Goal: Information Seeking & Learning: Learn about a topic

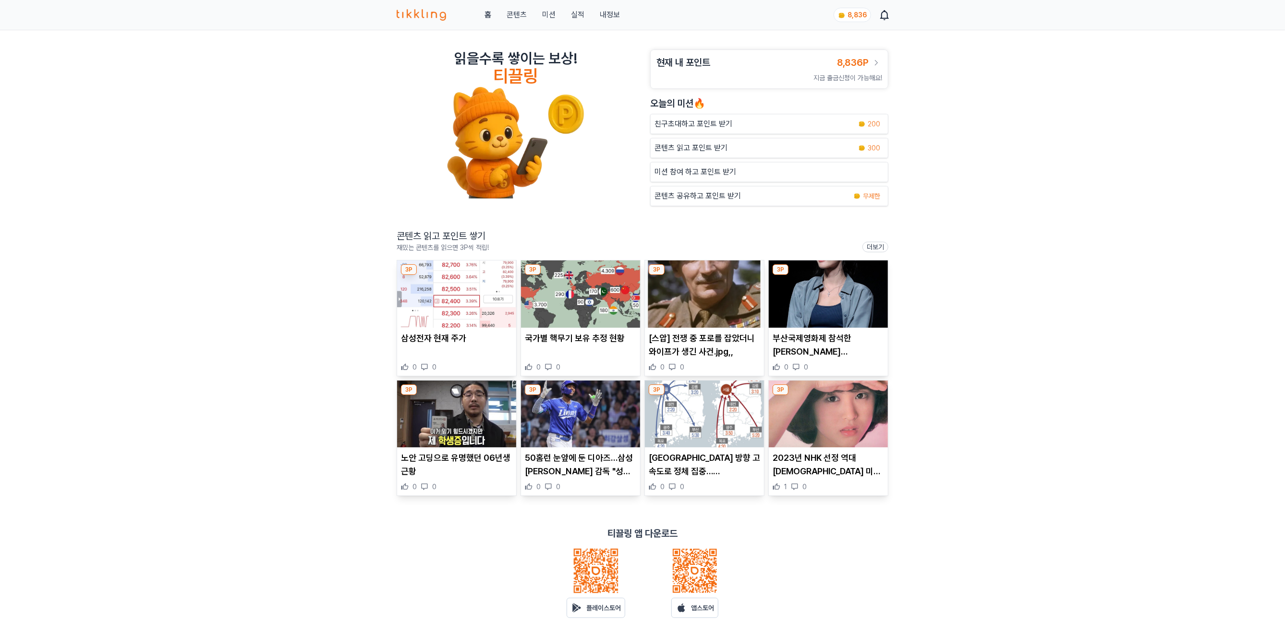
click at [577, 10] on link "실적" at bounding box center [577, 15] width 13 height 12
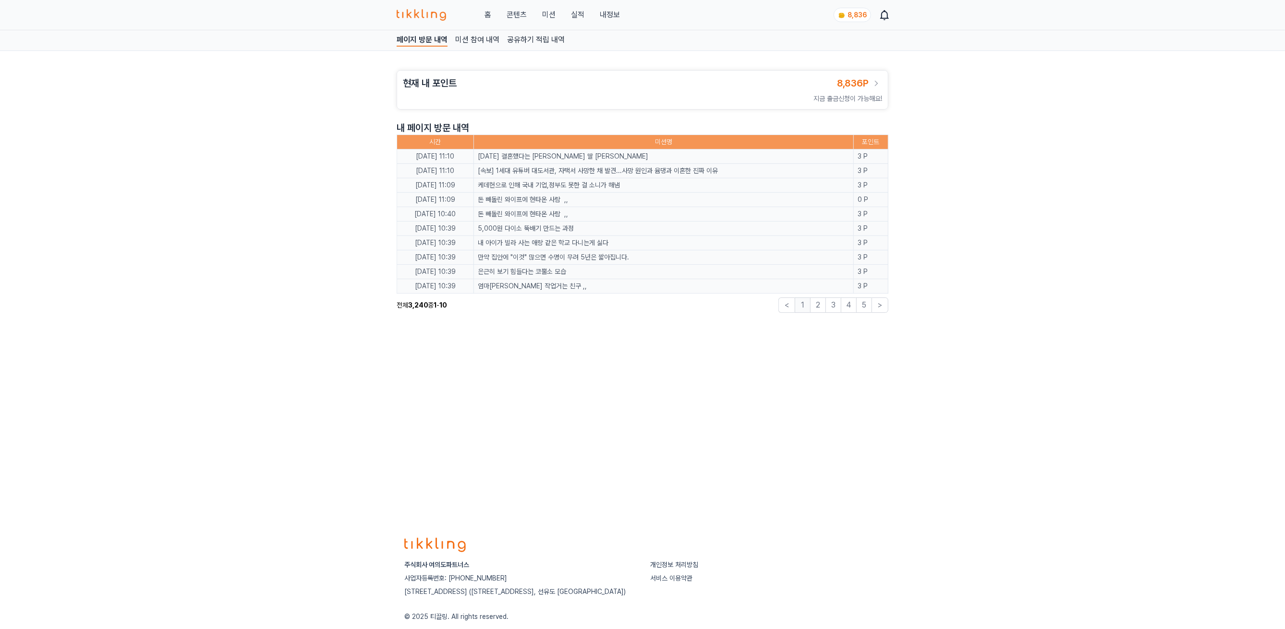
click at [517, 13] on link "콘텐츠" at bounding box center [517, 15] width 20 height 12
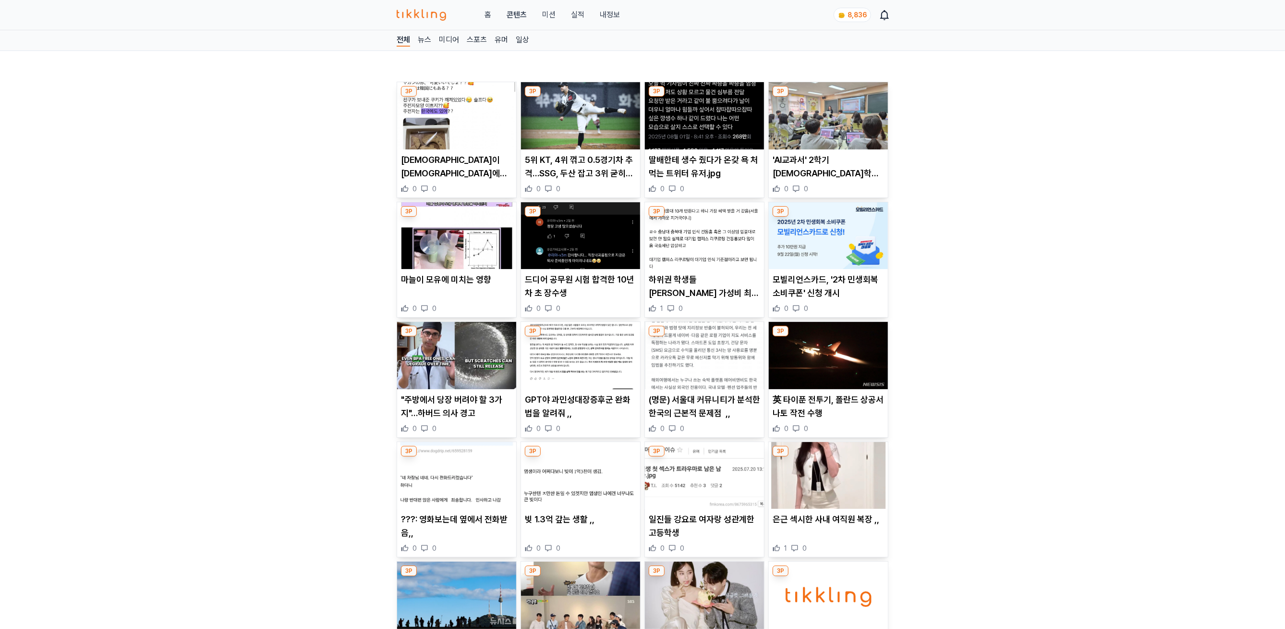
click at [455, 127] on img at bounding box center [456, 115] width 119 height 67
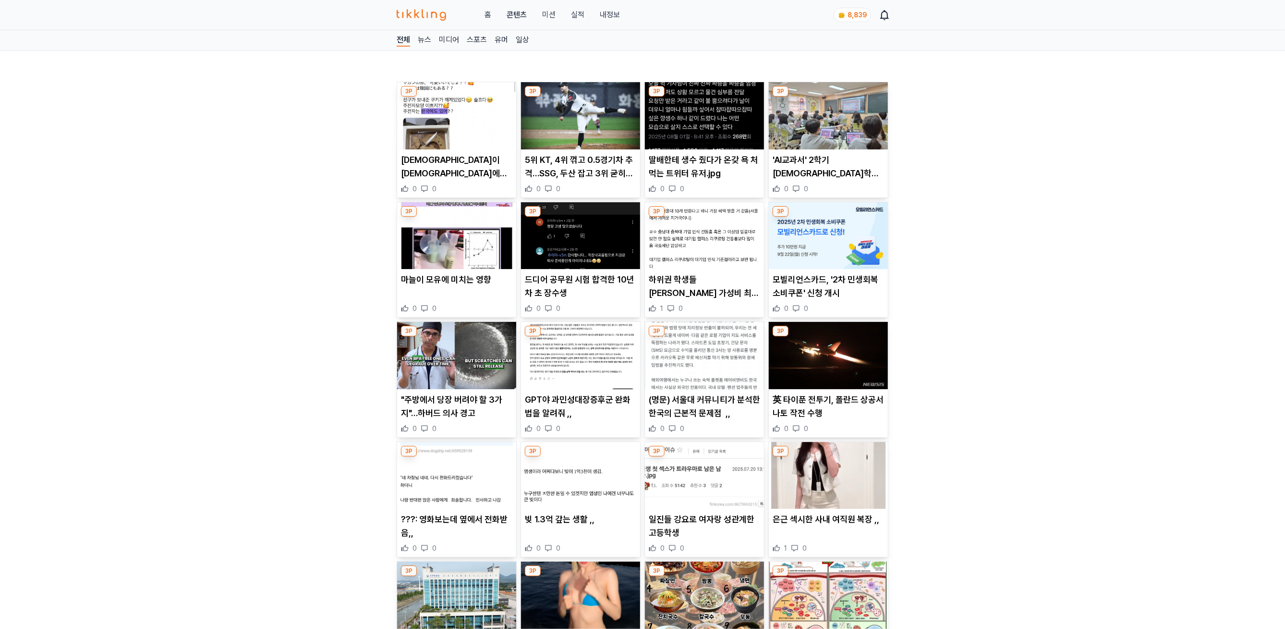
click at [581, 125] on img at bounding box center [580, 115] width 119 height 67
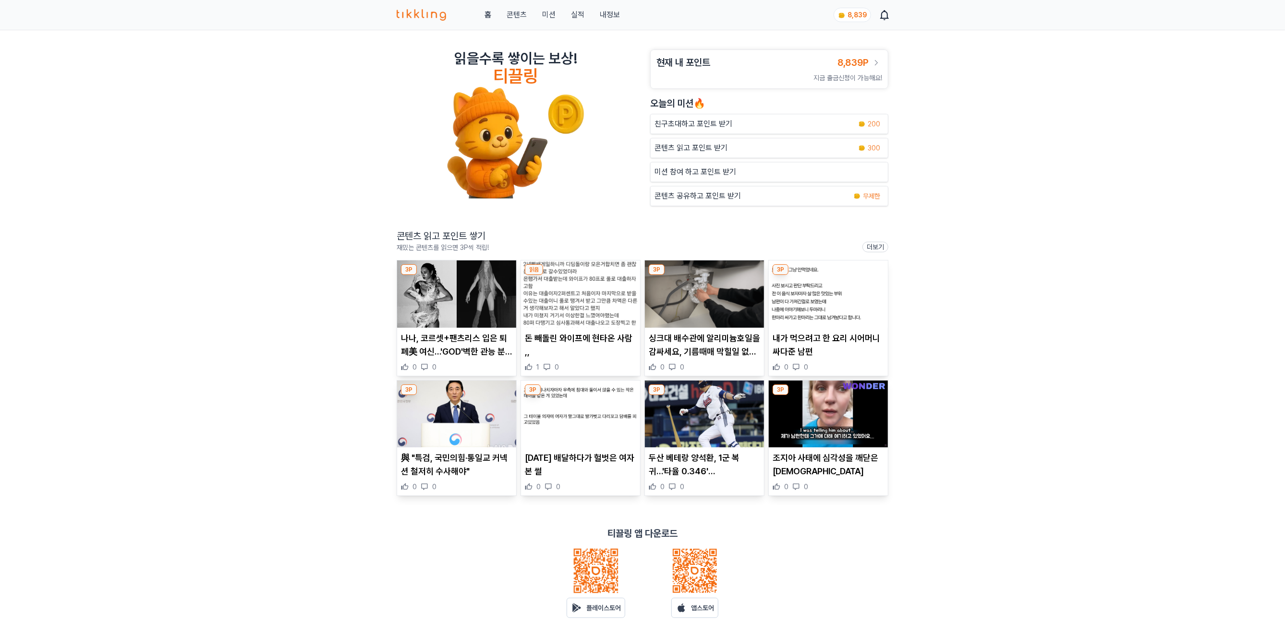
click at [451, 302] on img at bounding box center [456, 293] width 119 height 67
click at [591, 332] on article "돈 빼돌린 와이프에 현타온 사람 ,, 1 0" at bounding box center [580, 317] width 119 height 115
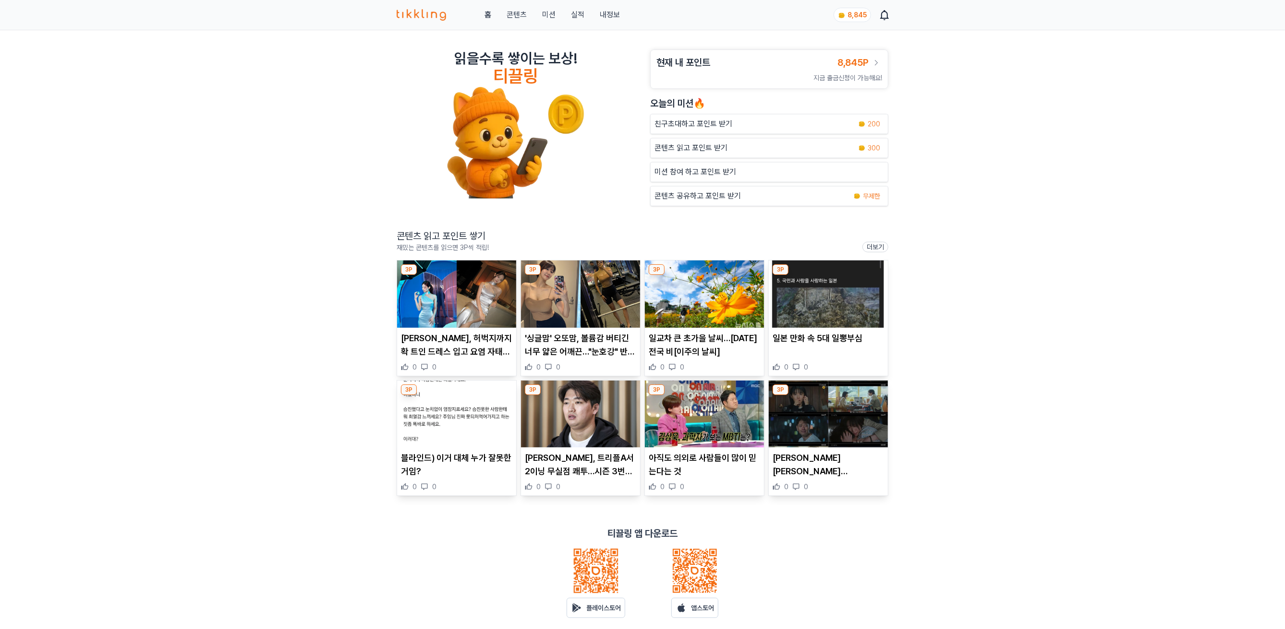
click at [579, 21] on link "실적" at bounding box center [577, 15] width 13 height 12
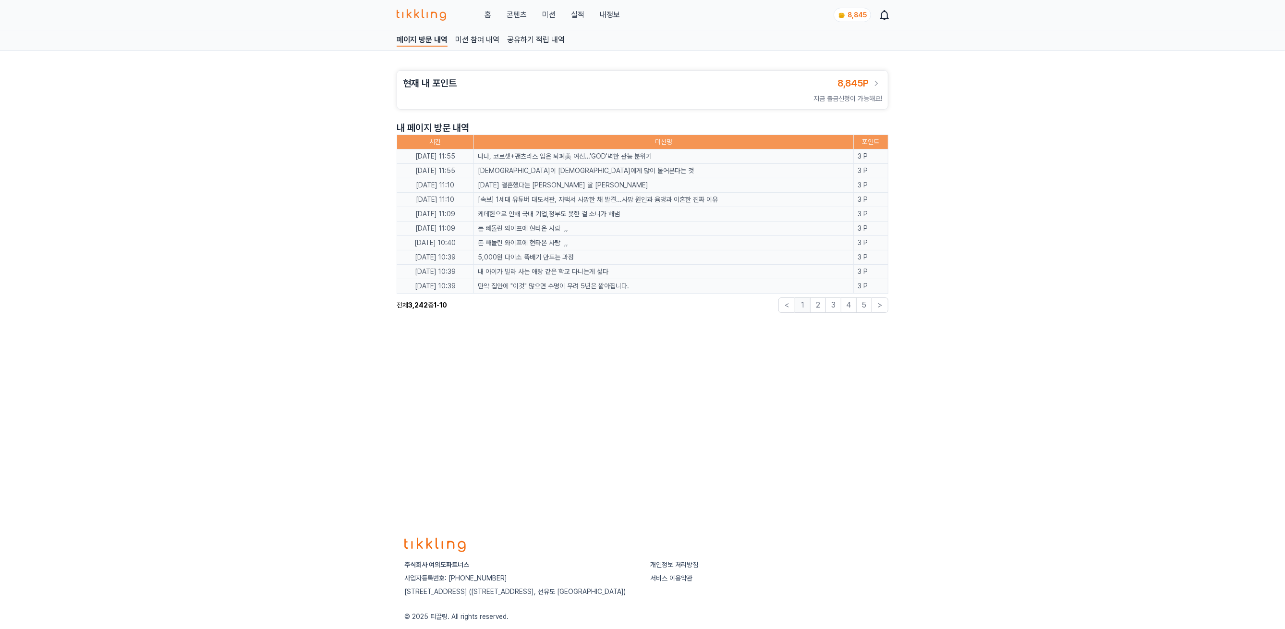
click at [494, 9] on div "홈 콘텐츠 미션 실적 내정보" at bounding box center [508, 15] width 223 height 12
click at [486, 12] on link "홈" at bounding box center [487, 15] width 7 height 12
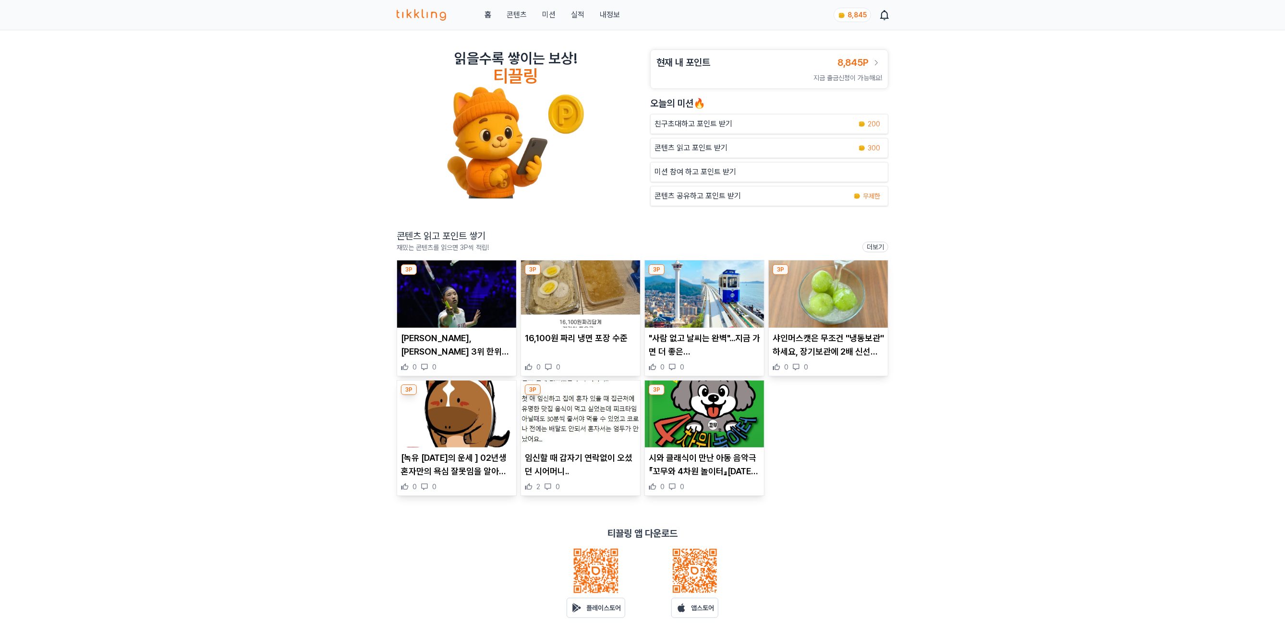
click at [461, 320] on img at bounding box center [456, 293] width 119 height 67
click at [445, 402] on img at bounding box center [456, 413] width 119 height 67
click at [706, 293] on img at bounding box center [704, 293] width 119 height 67
click at [827, 313] on img at bounding box center [828, 293] width 119 height 67
click at [572, 10] on link "실적" at bounding box center [577, 15] width 13 height 12
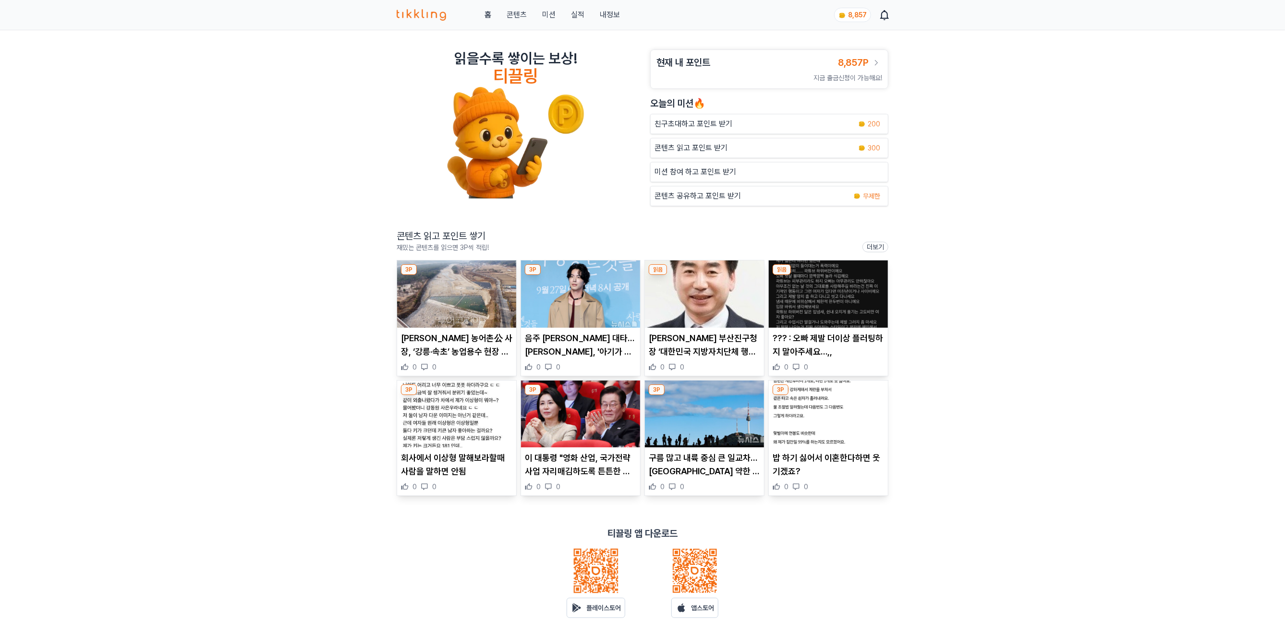
click at [494, 289] on img at bounding box center [456, 293] width 119 height 67
click at [580, 331] on article "음주 윤지온 대타…홍종현, '아기가 생겼어요' 투입 0 0" at bounding box center [580, 317] width 119 height 115
click at [739, 297] on img at bounding box center [704, 293] width 119 height 67
click at [860, 306] on img at bounding box center [828, 293] width 119 height 67
click at [847, 434] on img at bounding box center [828, 413] width 119 height 67
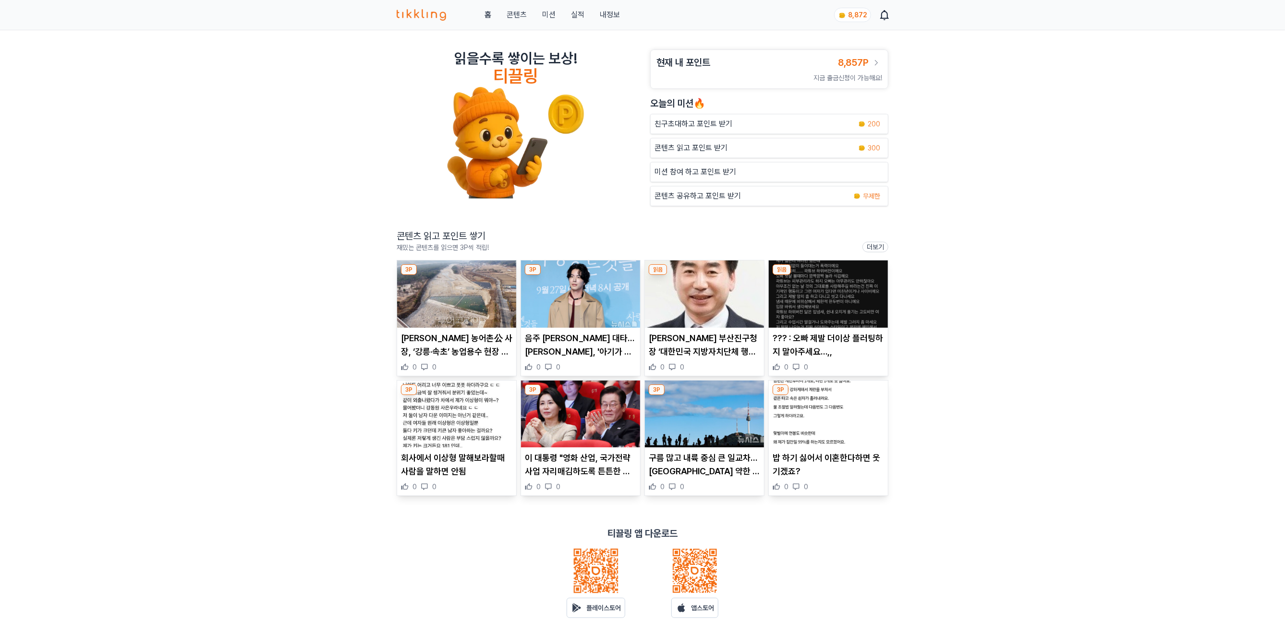
click at [695, 388] on img at bounding box center [704, 413] width 119 height 67
click at [556, 433] on img at bounding box center [580, 413] width 119 height 67
click at [458, 434] on img at bounding box center [456, 413] width 119 height 67
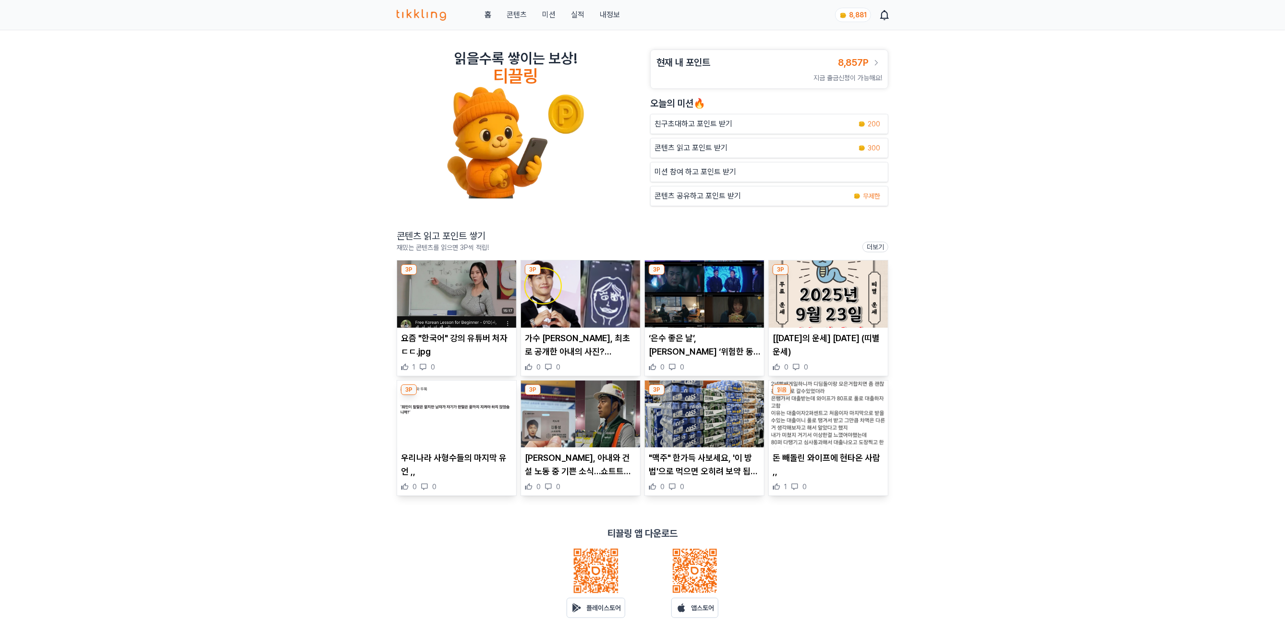
click at [573, 13] on link "실적" at bounding box center [577, 15] width 13 height 12
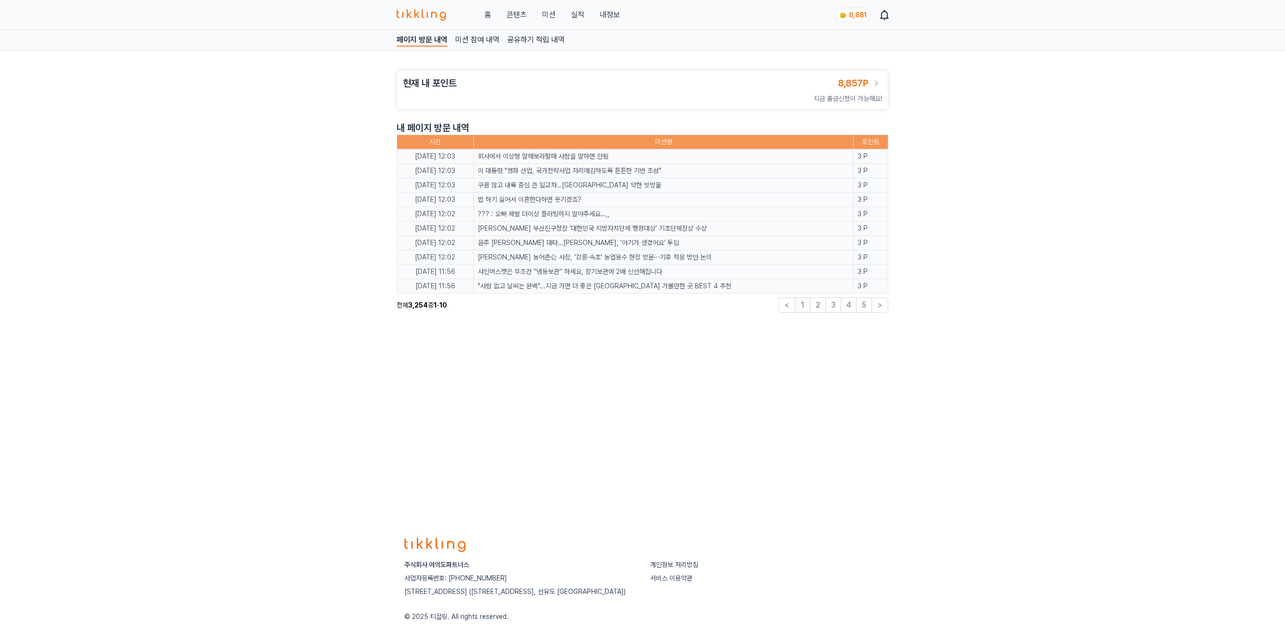
click at [509, 10] on link "콘텐츠" at bounding box center [517, 15] width 20 height 12
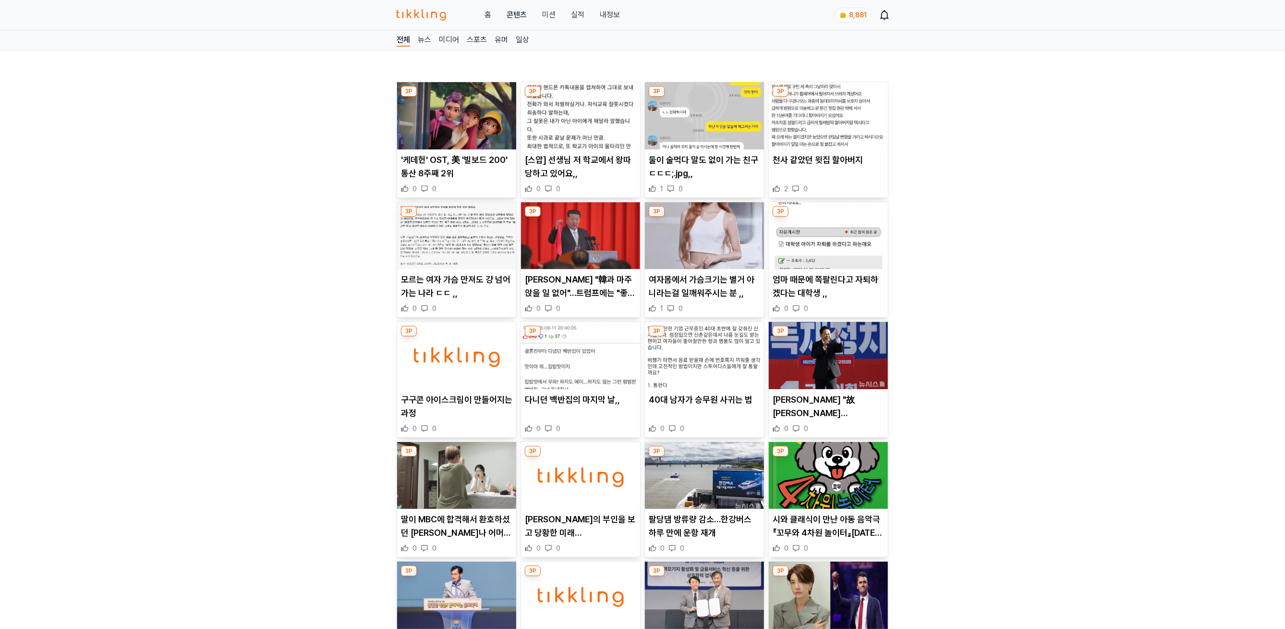
click at [449, 124] on img at bounding box center [456, 115] width 119 height 67
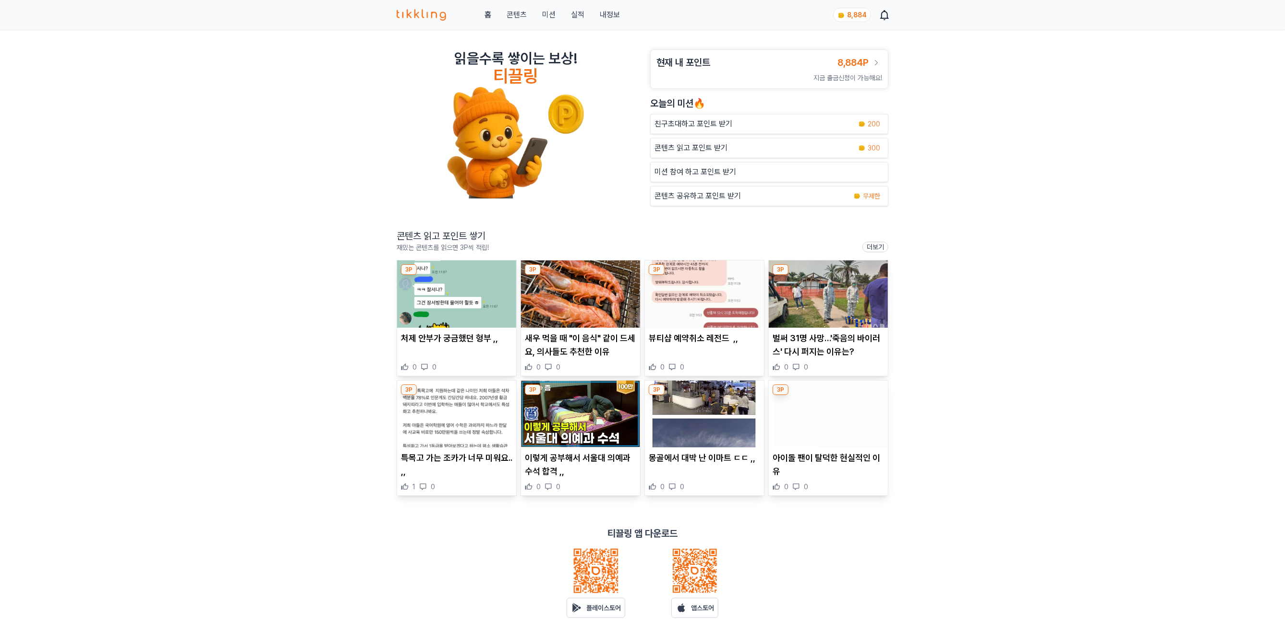
click at [463, 302] on img at bounding box center [456, 293] width 119 height 67
click at [575, 12] on link "실적" at bounding box center [577, 15] width 13 height 12
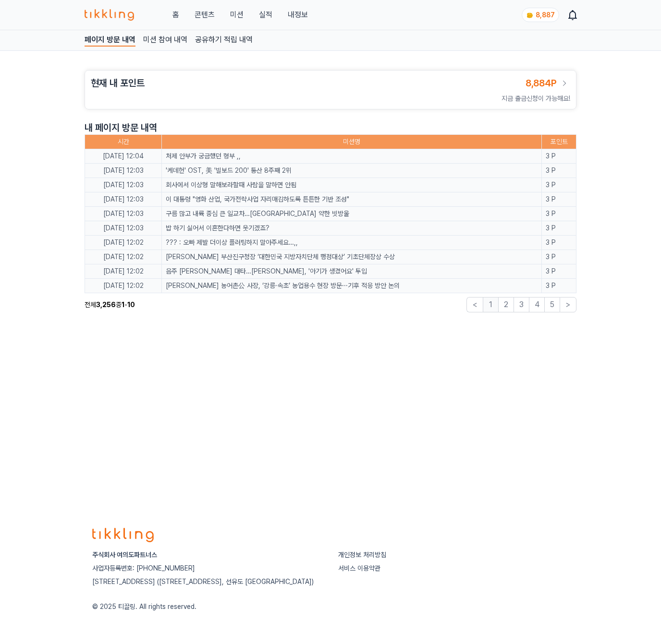
click at [185, 427] on div "페이지 방문 내역 미션 참여 내역 공유하기 적립 내역 현재 내 포인트 8,884P 지금 출금신청이 가능해요! 내 페이지 방문 내역 시간 미션명…" at bounding box center [330, 271] width 661 height 483
click at [297, 14] on link "내정보" at bounding box center [298, 15] width 20 height 12
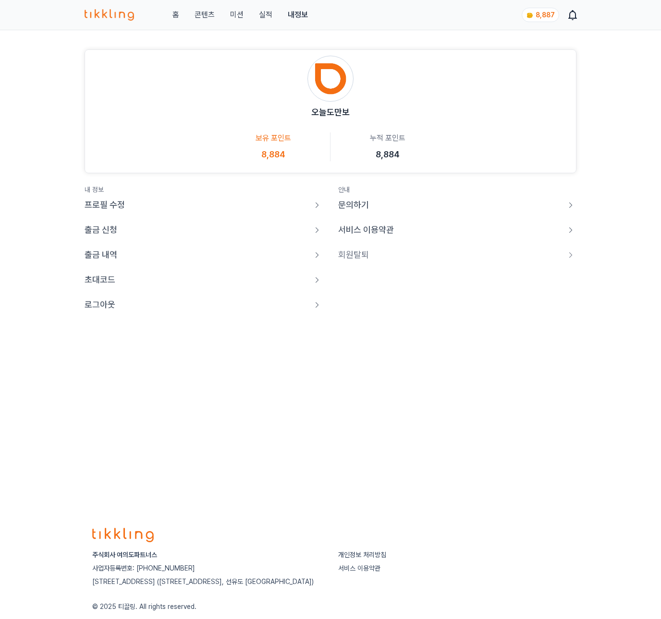
click at [91, 307] on p "로그아웃" at bounding box center [100, 304] width 31 height 13
